Goal: Find specific fact

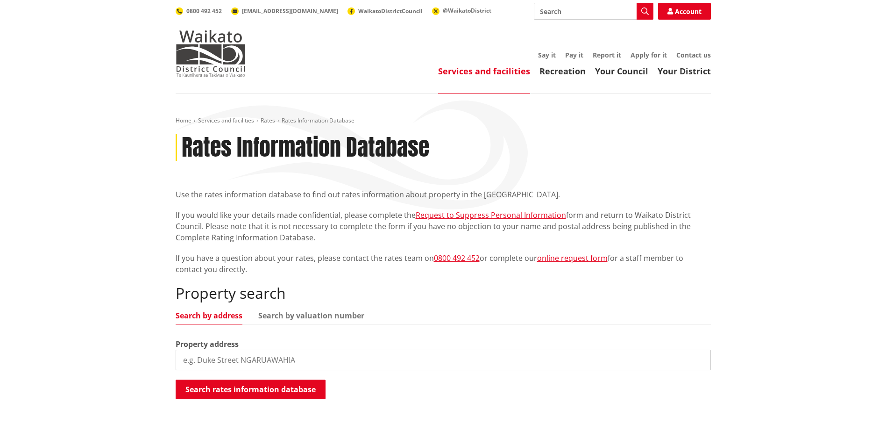
click at [262, 362] on input "search" at bounding box center [443, 359] width 535 height 21
type input "[STREET_ADDRESS]"
click at [258, 390] on button "Search rates information database" at bounding box center [251, 389] width 150 height 20
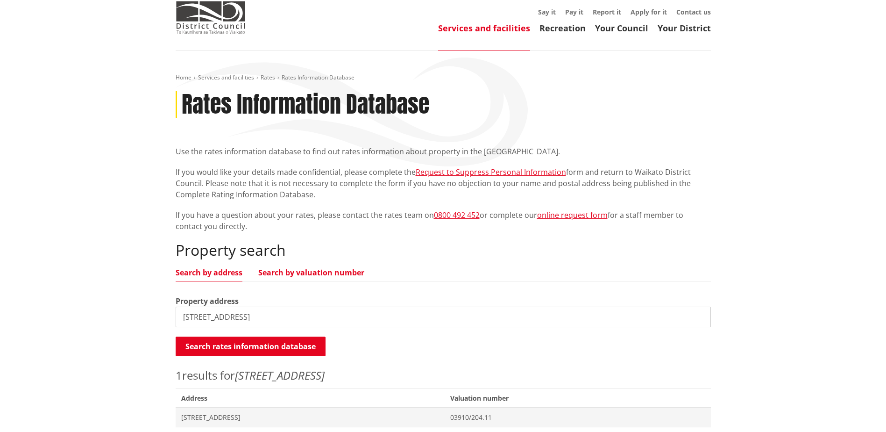
scroll to position [93, 0]
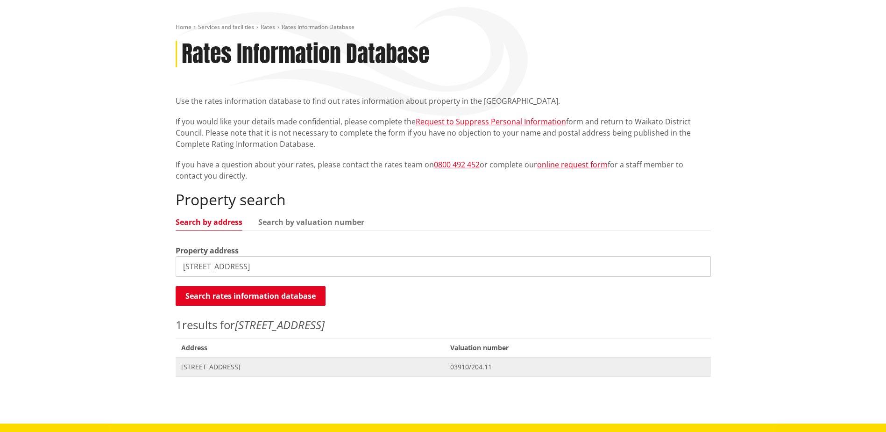
click at [242, 366] on span "[STREET_ADDRESS]" at bounding box center [310, 366] width 258 height 9
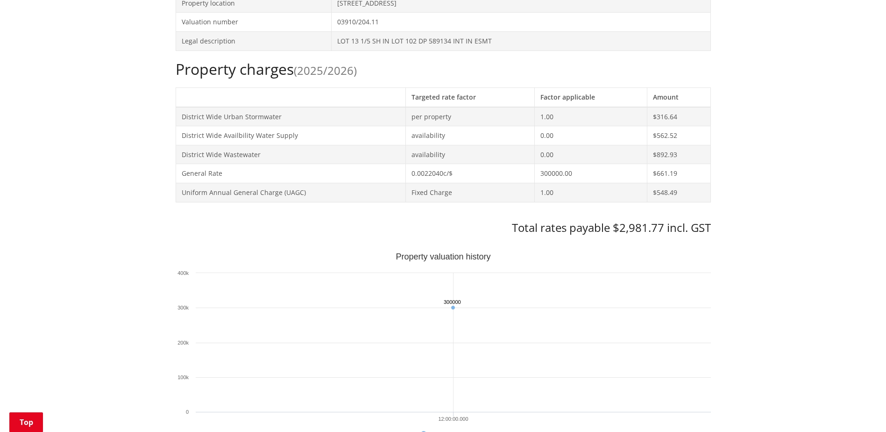
scroll to position [374, 0]
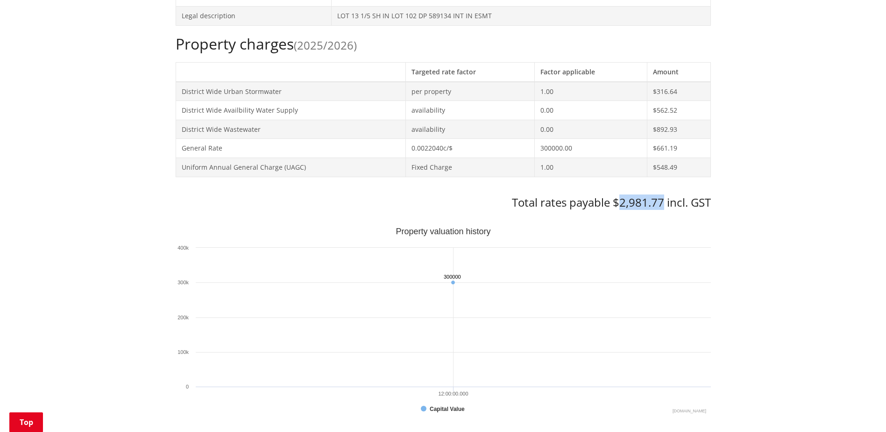
drag, startPoint x: 618, startPoint y: 203, endPoint x: 665, endPoint y: 203, distance: 46.7
click at [665, 203] on h3 "Total rates payable $2,981.77 incl. GST" at bounding box center [443, 203] width 535 height 14
copy h3 "2,981.77"
